Goal: Task Accomplishment & Management: Manage account settings

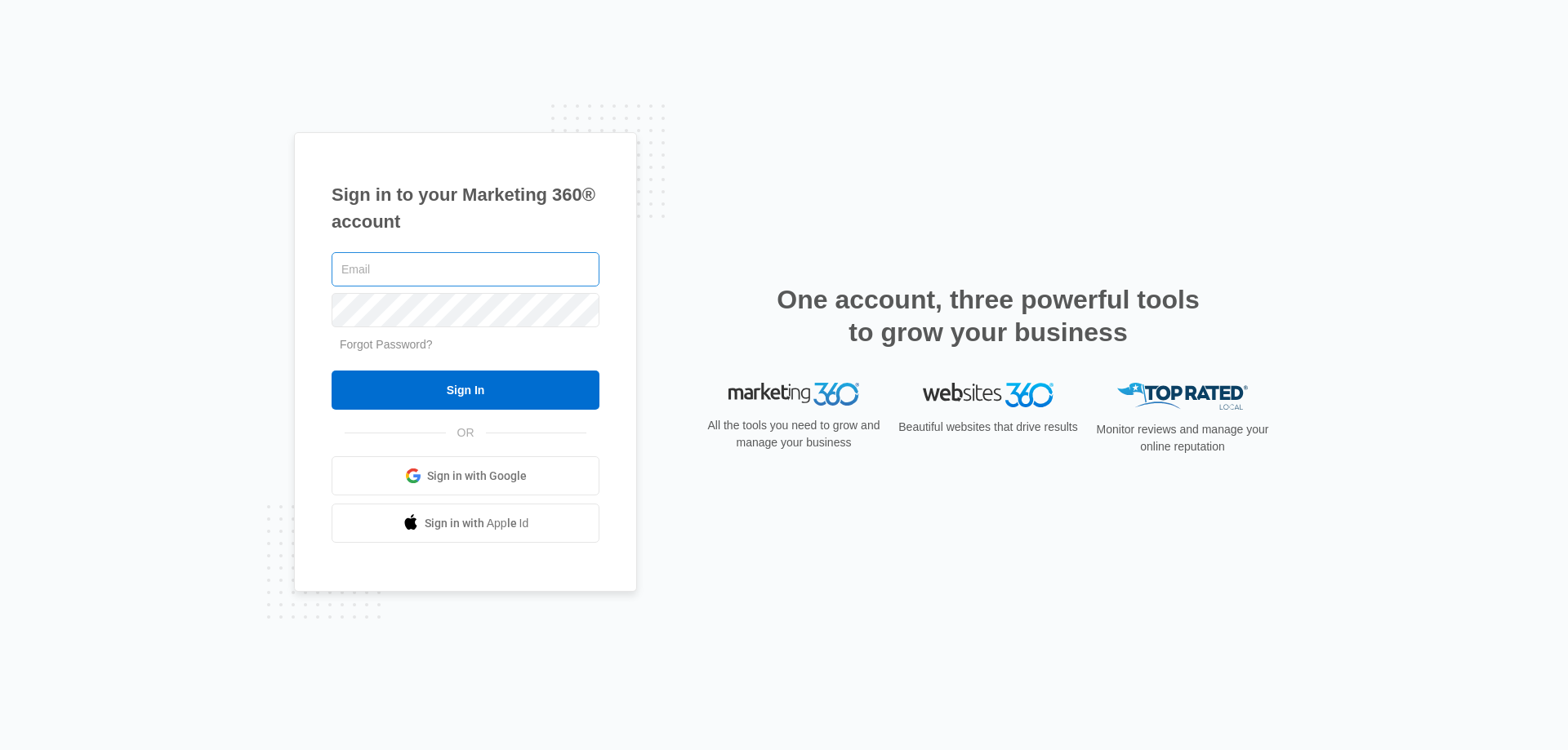
click at [489, 256] on input "text" at bounding box center [466, 269] width 268 height 34
type input "[EMAIL_ADDRESS][DOMAIN_NAME]"
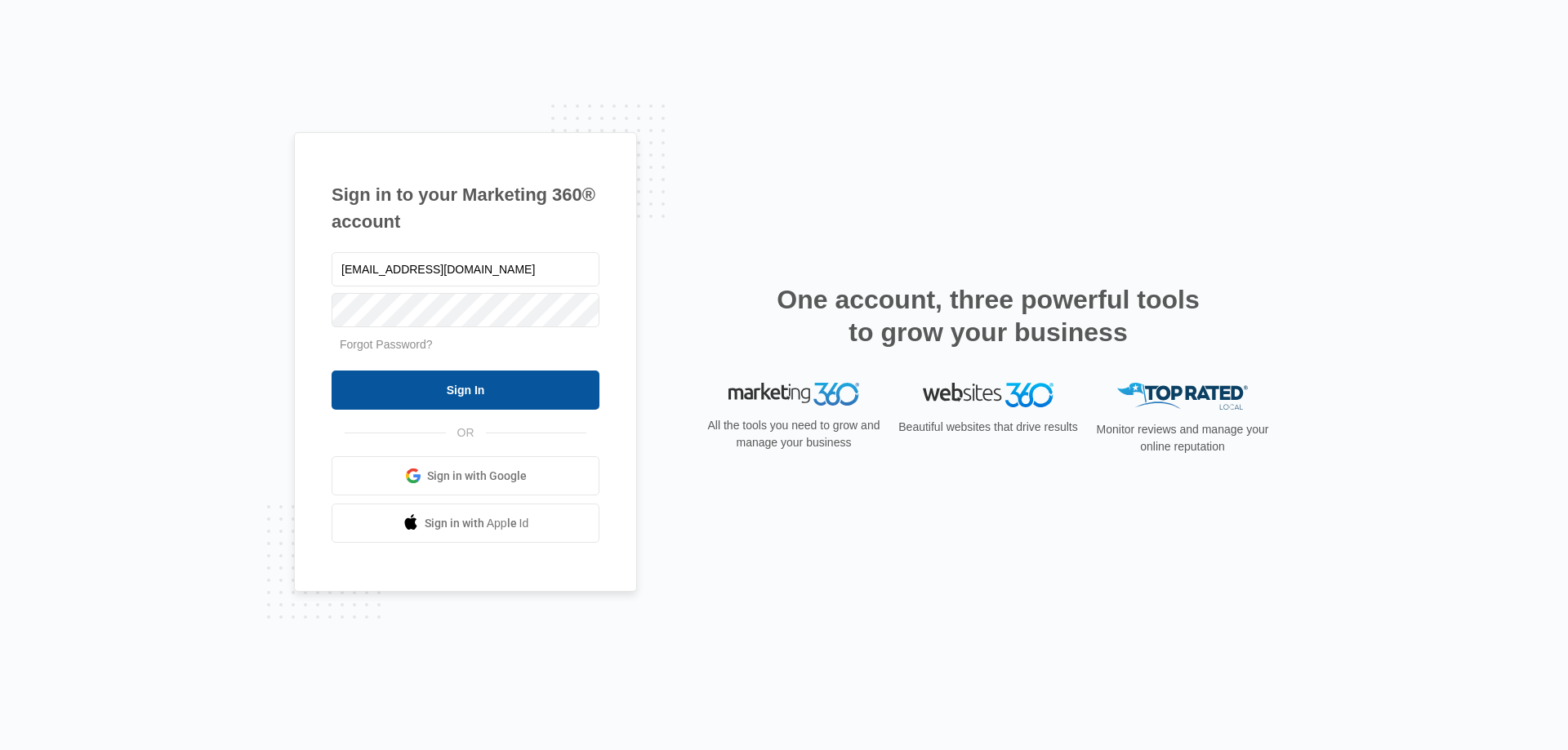
click at [483, 382] on input "Sign In" at bounding box center [466, 389] width 268 height 39
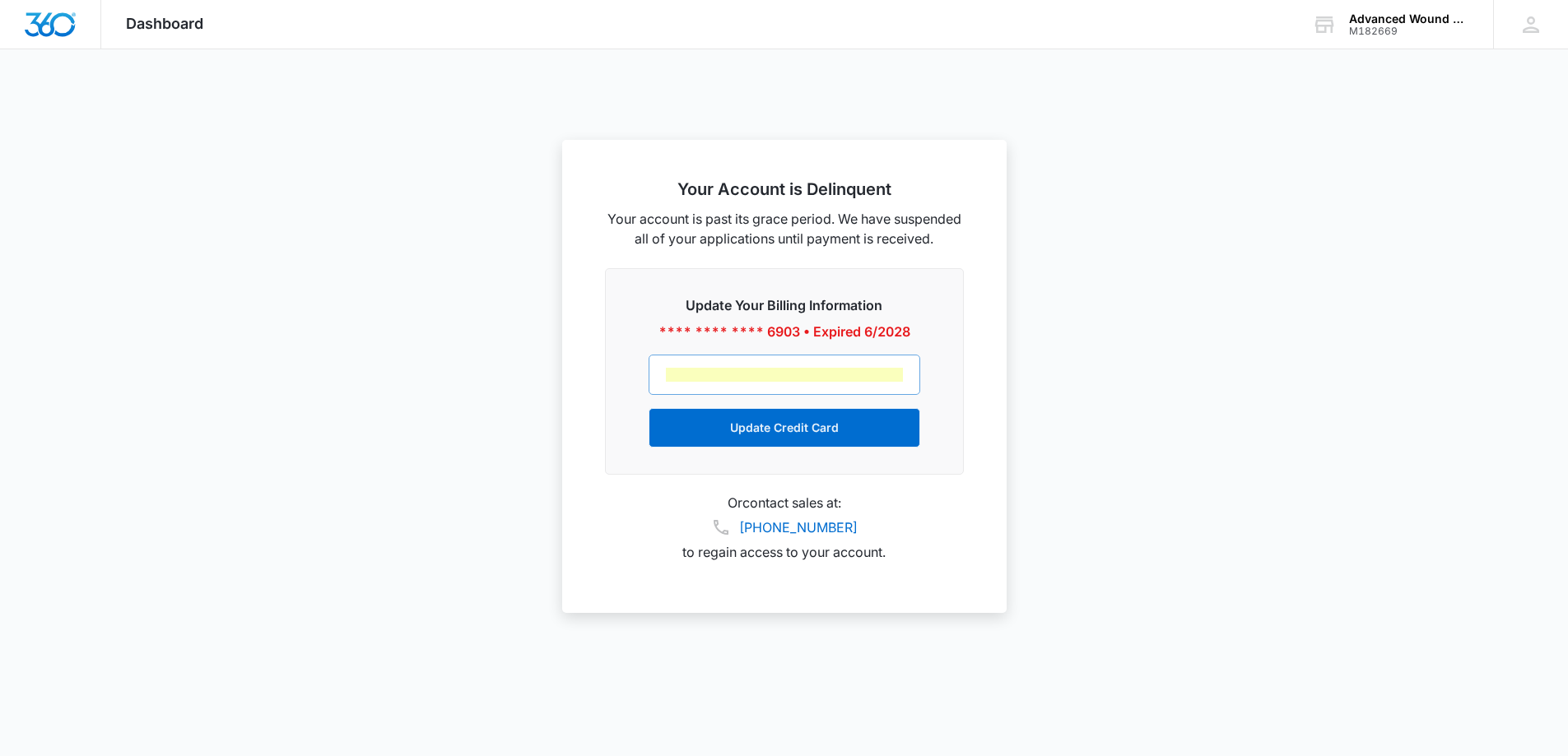
click at [884, 384] on div at bounding box center [784, 375] width 272 height 41
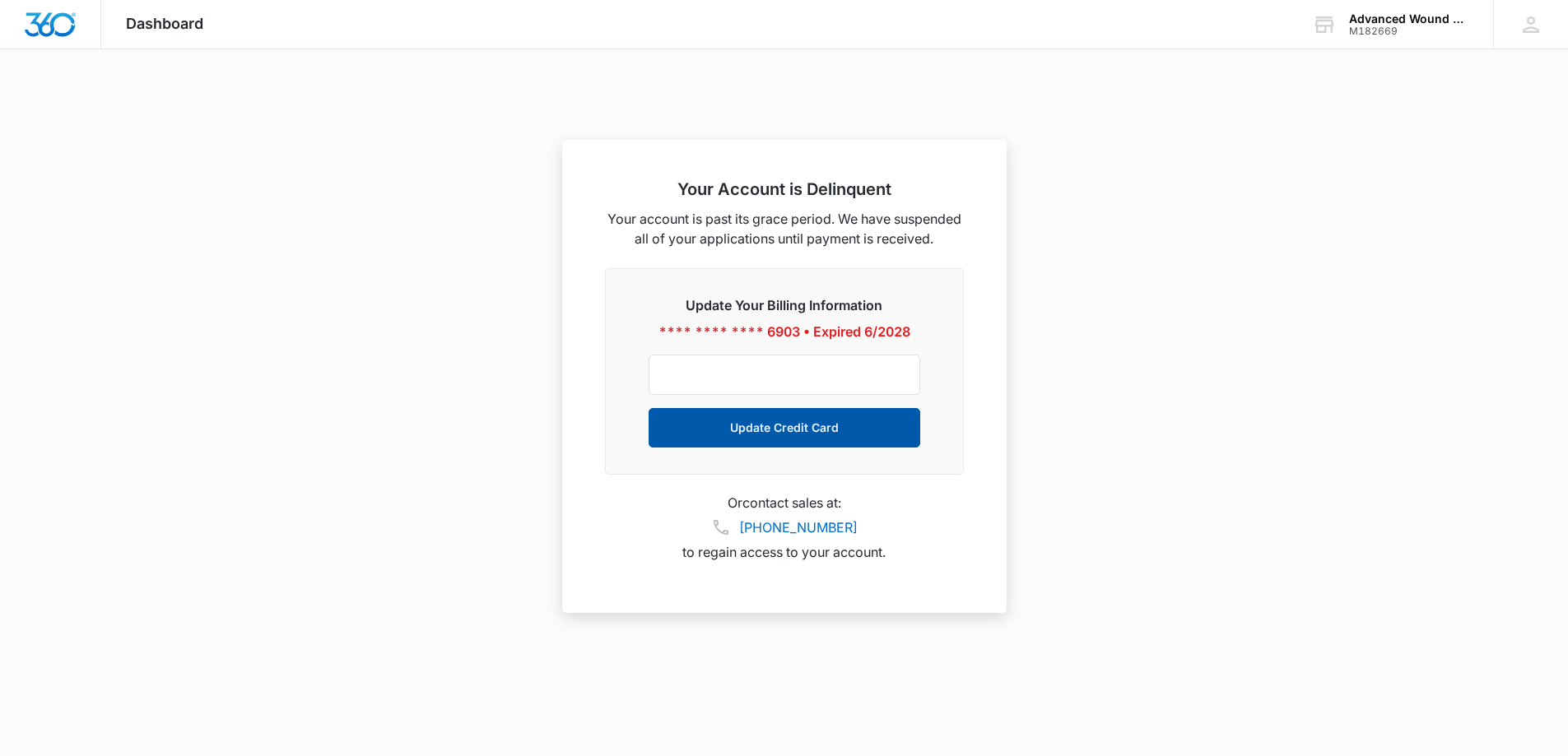
click at [764, 446] on button "Update Credit Card" at bounding box center [784, 428] width 272 height 40
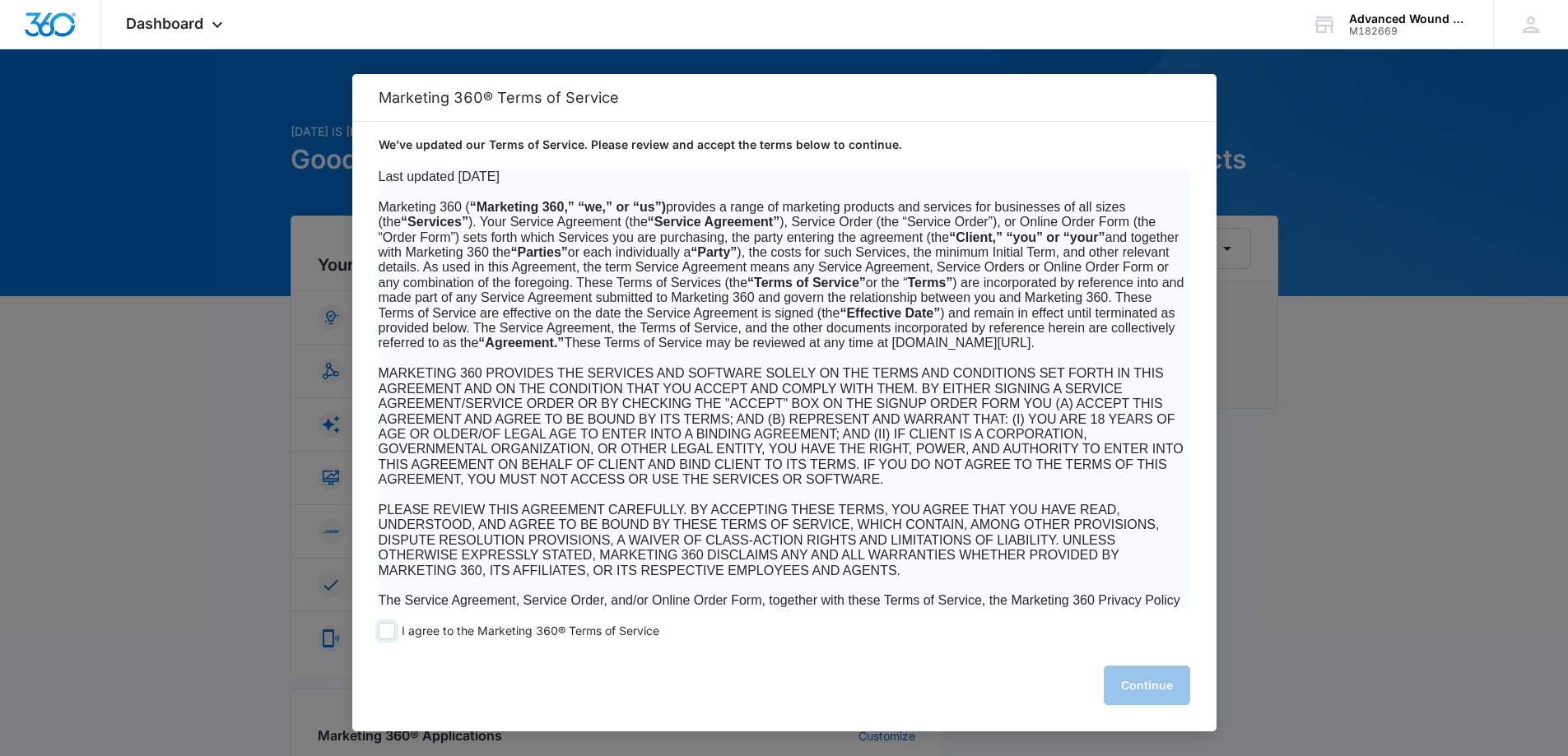
click at [389, 630] on span at bounding box center [386, 631] width 17 height 17
click at [389, 630] on input "I agree to the Marketing 360® Terms of Service" at bounding box center [386, 631] width 17 height 17
checkbox input "true"
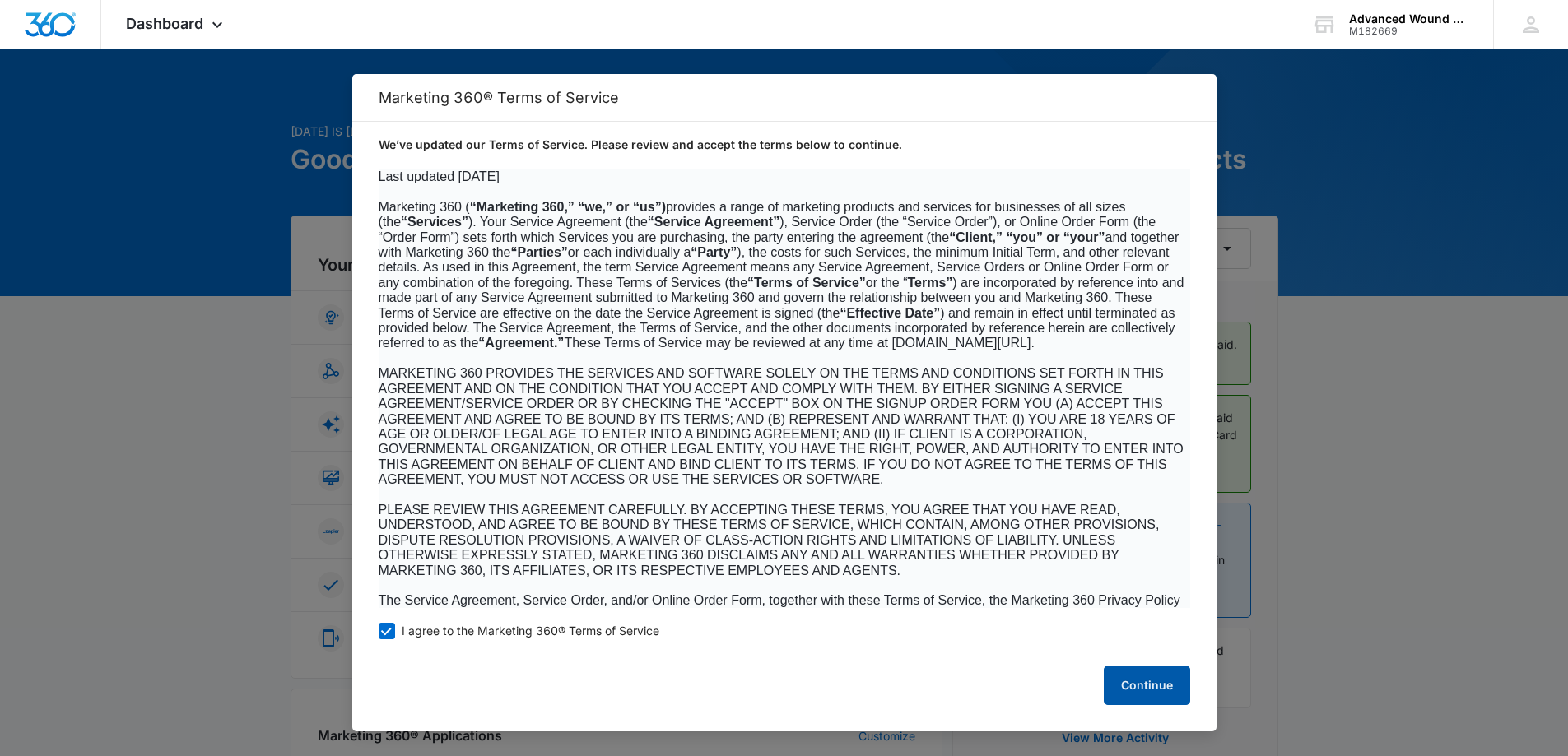
click at [1141, 676] on button "Continue" at bounding box center [1147, 685] width 86 height 40
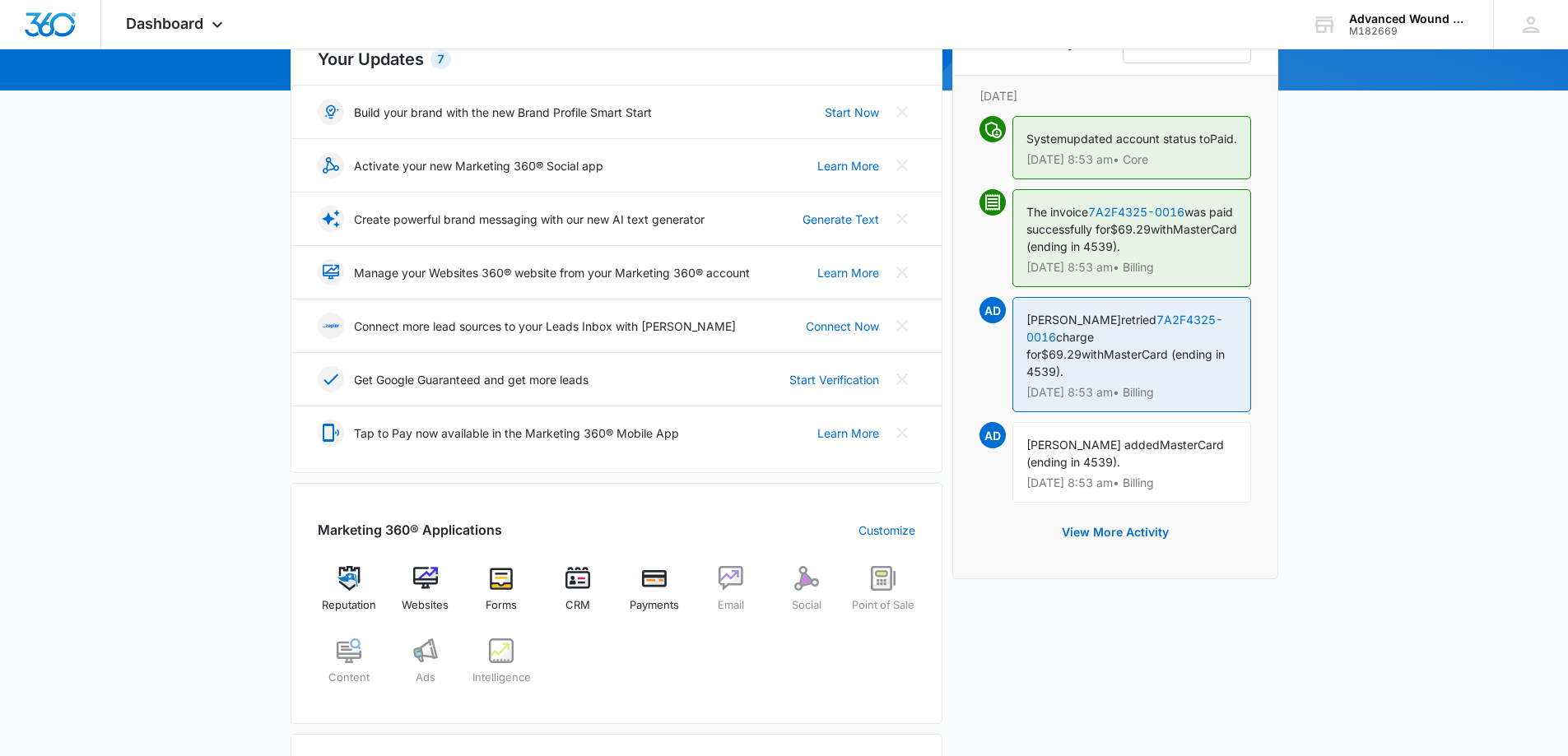
scroll to position [519, 0]
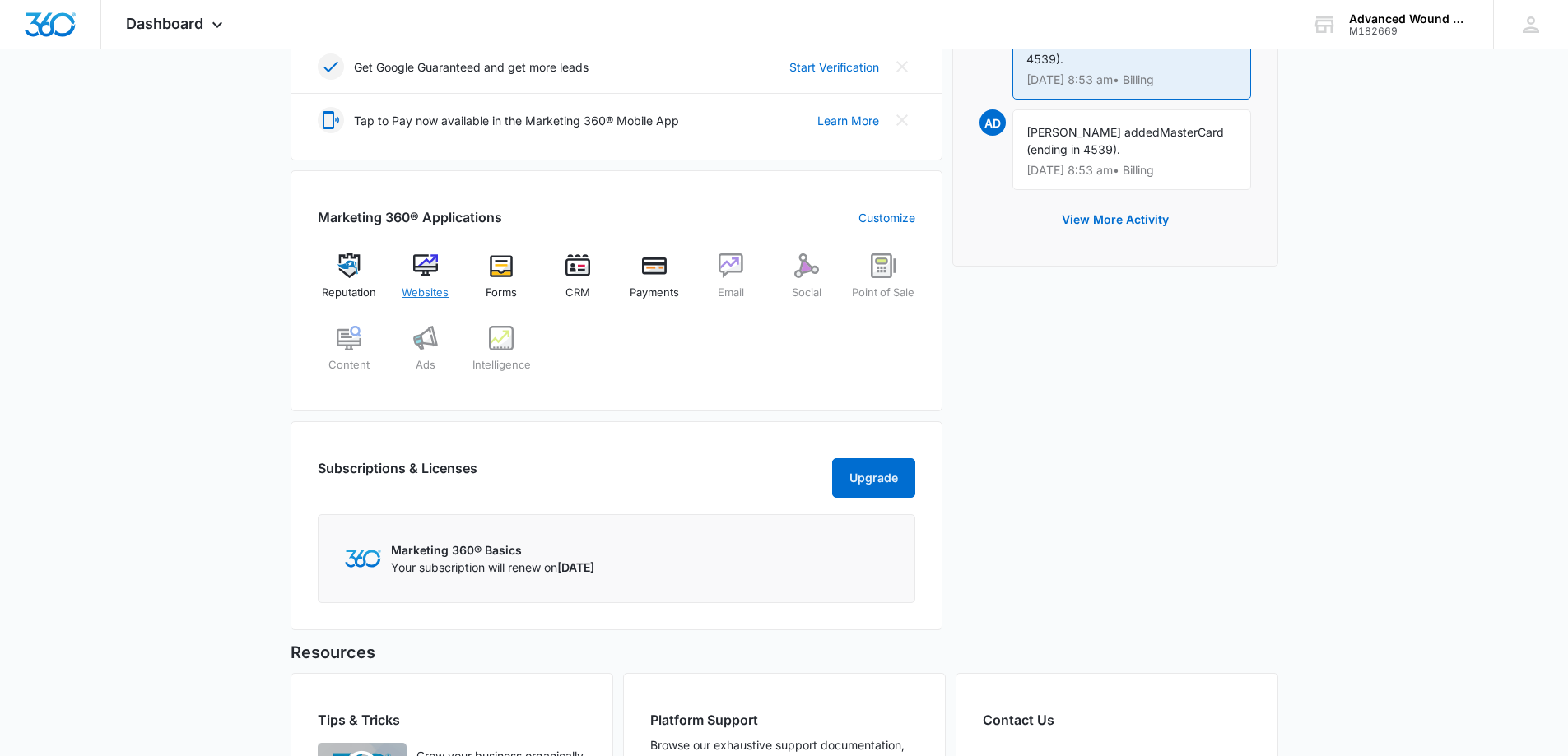
click at [444, 266] on div "Websites" at bounding box center [425, 282] width 64 height 59
